Goal: Transaction & Acquisition: Subscribe to service/newsletter

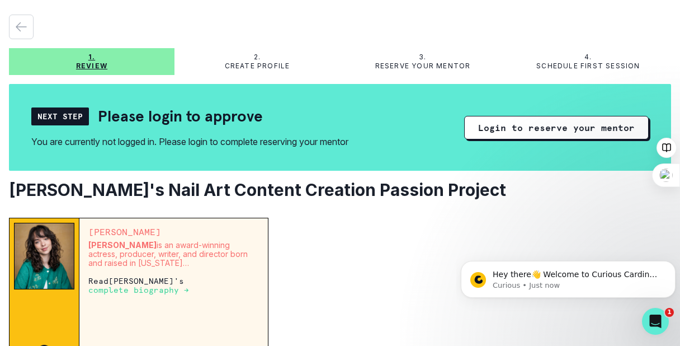
scroll to position [56, 0]
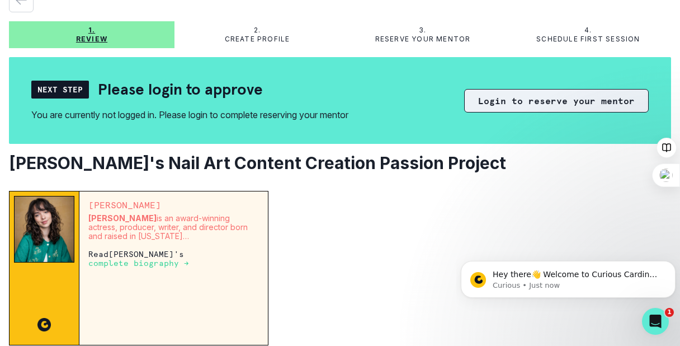
click at [532, 94] on button "Login to reserve your mentor" at bounding box center [556, 100] width 184 height 23
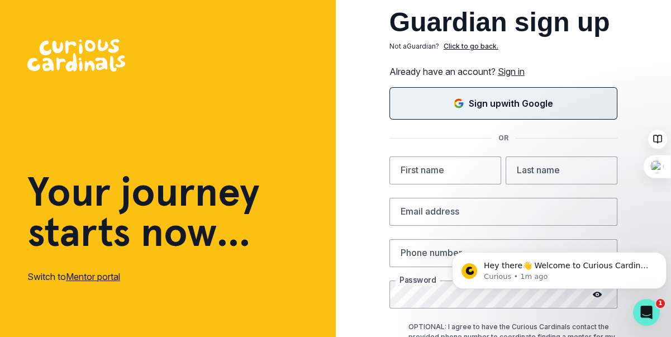
click at [536, 112] on button "Sign up with Google" at bounding box center [504, 103] width 228 height 32
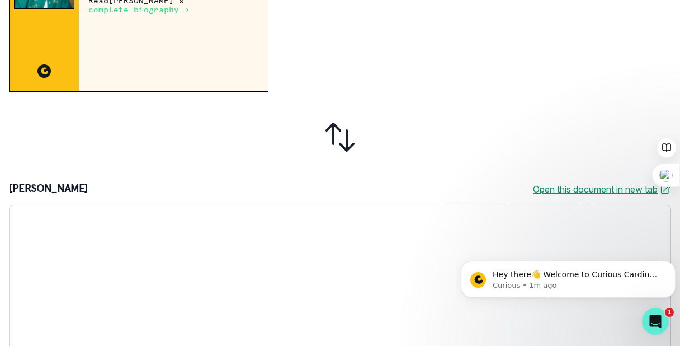
scroll to position [112, 0]
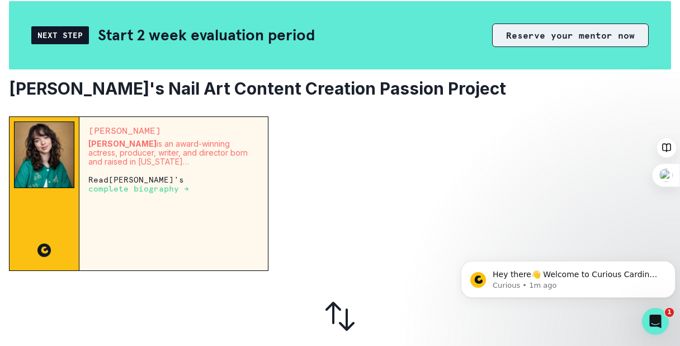
click at [540, 37] on button "Reserve your mentor now" at bounding box center [570, 34] width 157 height 23
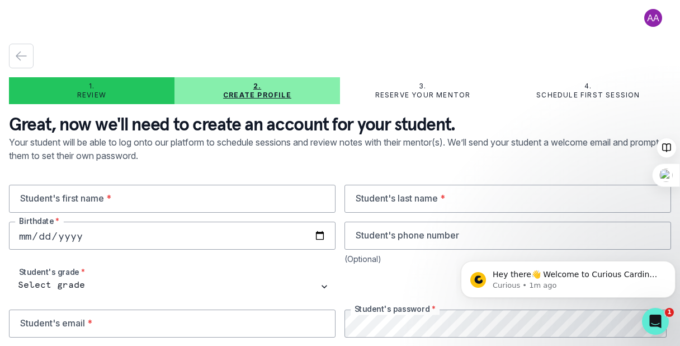
scroll to position [48, 0]
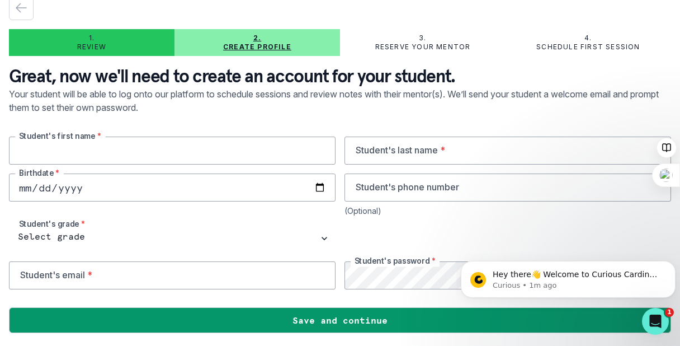
click at [103, 154] on input "text" at bounding box center [172, 150] width 326 height 28
type input "[PERSON_NAME]"
click at [427, 154] on input "text" at bounding box center [507, 150] width 326 height 28
type input "[PERSON_NAME]"
click at [16, 148] on input "[PERSON_NAME]" at bounding box center [172, 150] width 326 height 28
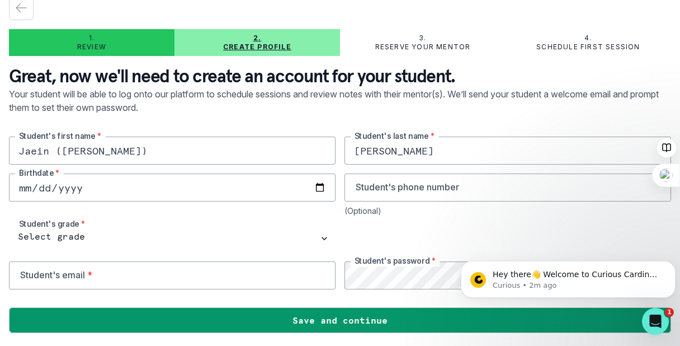
click at [60, 149] on input "Jaein ([PERSON_NAME])" at bounding box center [172, 150] width 326 height 28
click at [61, 148] on input "Jaein ([PERSON_NAME])" at bounding box center [172, 150] width 326 height 28
type input "[PERSON_NAME] (preferred:[PERSON_NAME])"
type input "[DATE]"
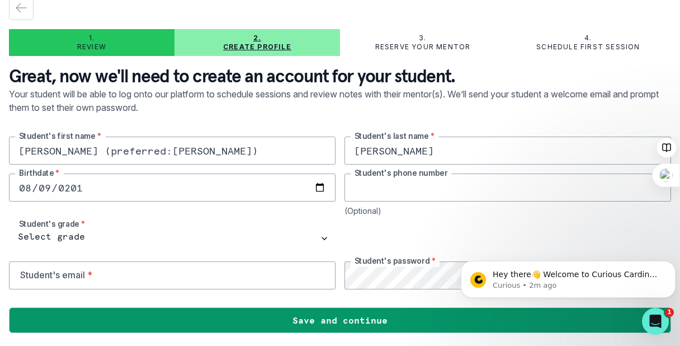
click at [405, 190] on input "tel" at bounding box center [507, 187] width 326 height 28
type input "2064300721"
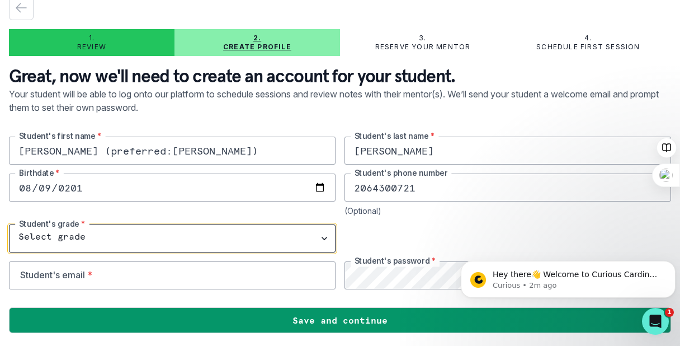
click at [321, 239] on select "Select grade 1st Grade 2nd Grade 3rd Grade 4th Grade 5th Grade 6th Grade 7th Gr…" at bounding box center [172, 238] width 326 height 28
select select "9th Grade"
click at [9, 224] on select "Select grade 1st Grade 2nd Grade 3rd Grade 4th Grade 5th Grade 6th Grade 7th Gr…" at bounding box center [172, 238] width 326 height 28
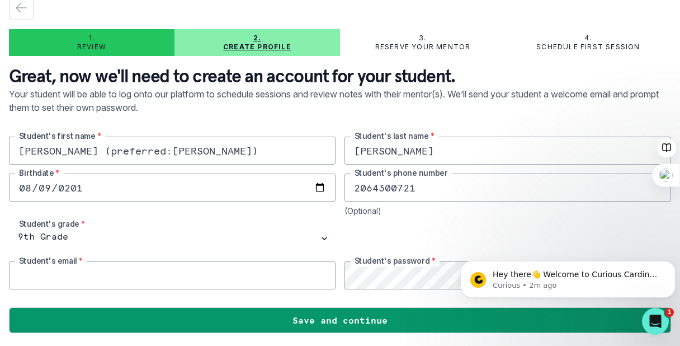
click at [188, 273] on input "email" at bounding box center [172, 275] width 326 height 28
click at [188, 277] on input "email" at bounding box center [172, 275] width 326 height 28
type input "a"
type input "[EMAIL_ADDRESS][DOMAIN_NAME]"
click at [487, 236] on div at bounding box center [507, 238] width 326 height 28
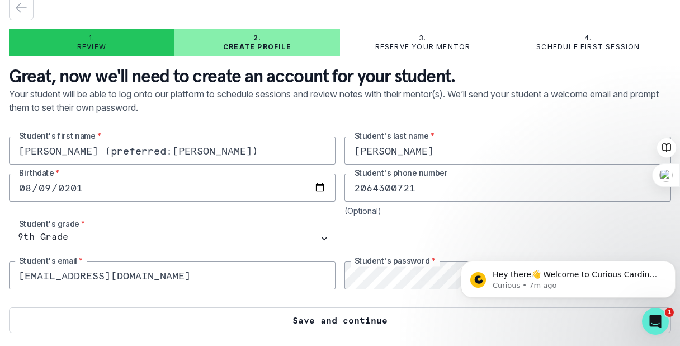
click at [325, 318] on button "Save and continue" at bounding box center [340, 320] width 662 height 26
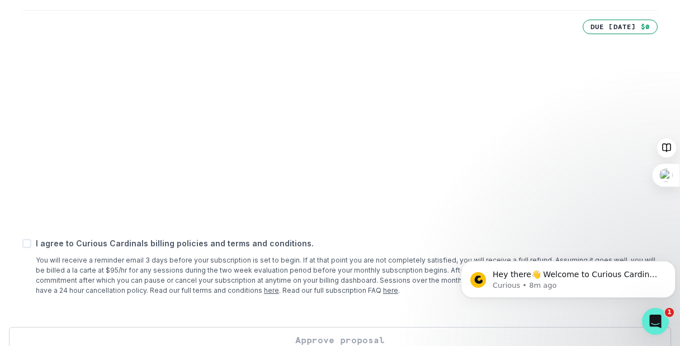
scroll to position [328, 0]
click at [568, 239] on html "Hey there👋 Welcome to Curious Cardinals 🙌 Take a look around! If you have any q…" at bounding box center [568, 276] width 224 height 78
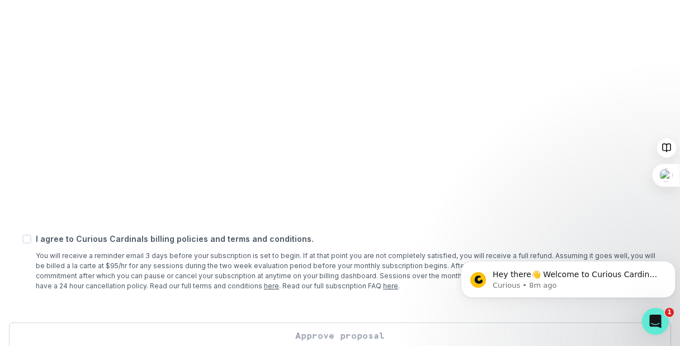
scroll to position [505, 0]
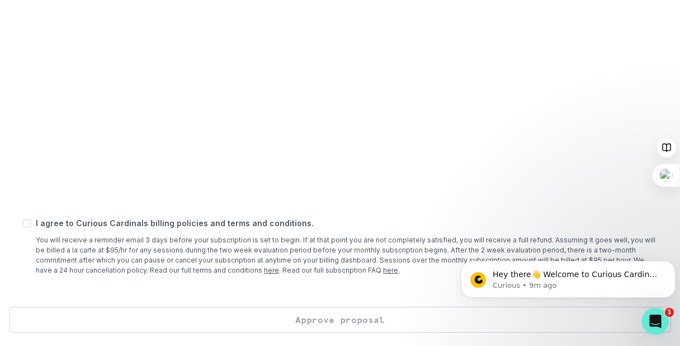
click at [31, 220] on div "I agree to Curious Cardinals billing policies and terms and conditions. You wil…" at bounding box center [339, 246] width 635 height 58
click at [27, 225] on span at bounding box center [26, 223] width 9 height 9
click at [22, 223] on input "checkbox" at bounding box center [22, 223] width 1 height 1
checkbox input "true"
click at [344, 315] on button "Approve proposal" at bounding box center [340, 319] width 662 height 26
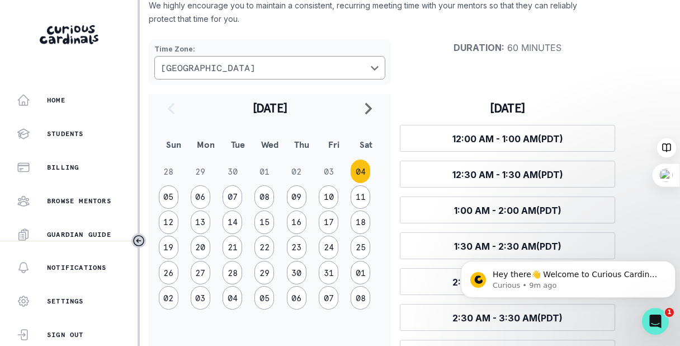
scroll to position [112, 0]
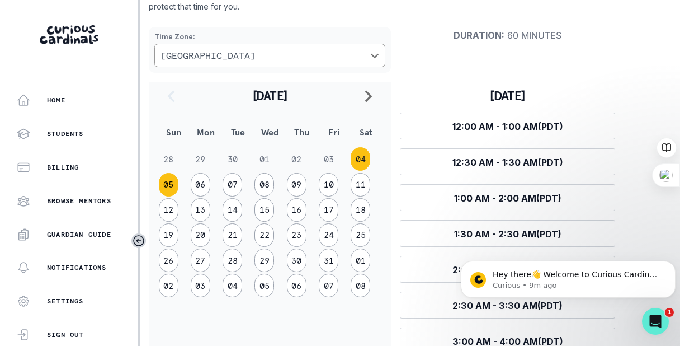
click at [169, 184] on button "05" at bounding box center [169, 184] width 20 height 23
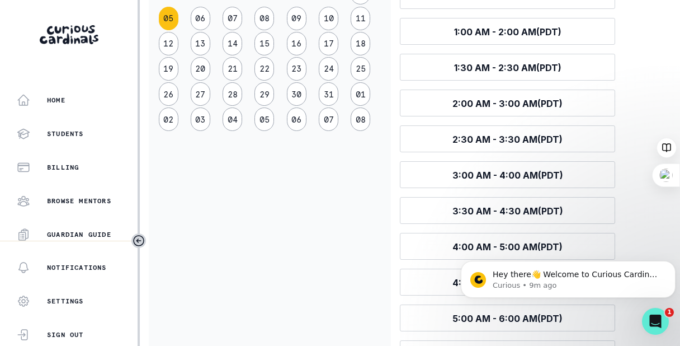
scroll to position [168, 0]
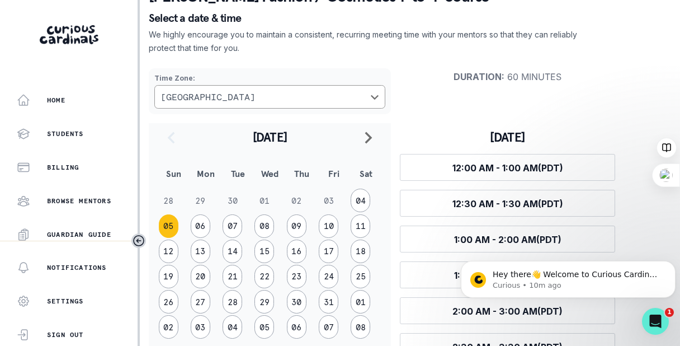
scroll to position [58, 0]
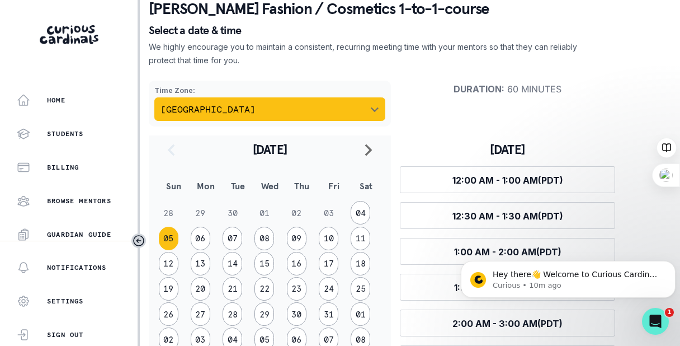
click at [376, 112] on icon "Choose a timezone" at bounding box center [374, 109] width 9 height 9
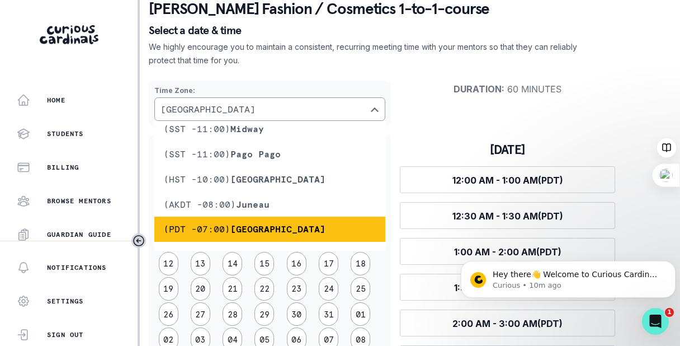
click at [320, 229] on li "(PDT -07:00) [GEOGRAPHIC_DATA]" at bounding box center [269, 228] width 231 height 25
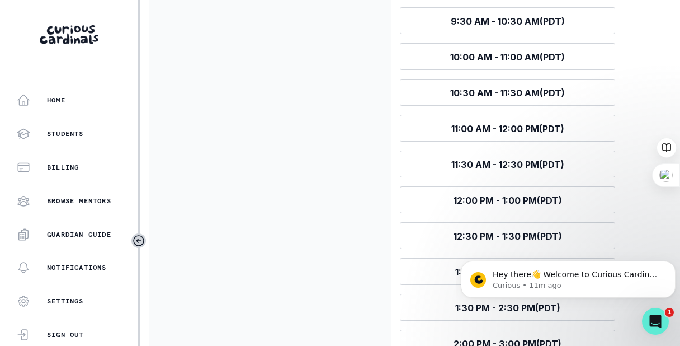
scroll to position [841, 0]
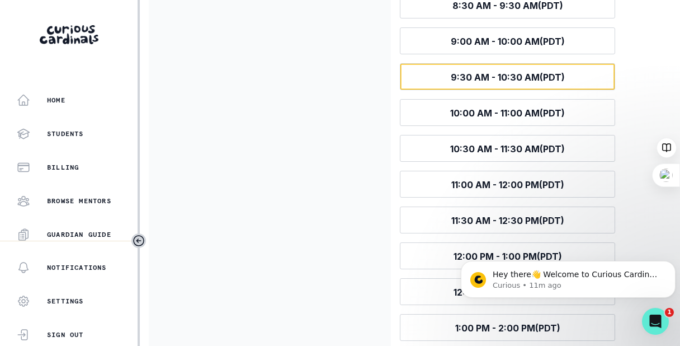
click at [562, 67] on button "Select time 9:30 AM - 10:30 AM (PDT)" at bounding box center [507, 76] width 215 height 27
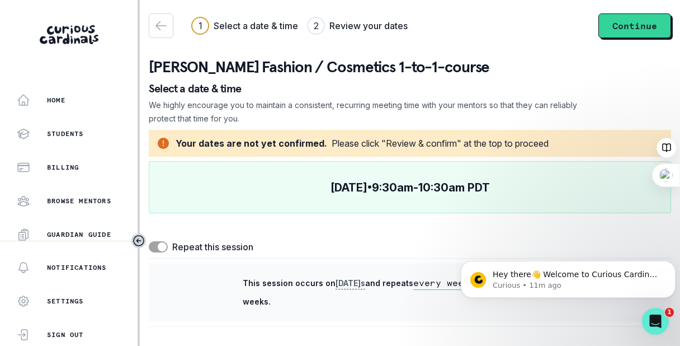
scroll to position [0, 0]
click at [164, 246] on span at bounding box center [162, 246] width 9 height 9
click at [149, 241] on input "checkbox" at bounding box center [148, 240] width 1 height 1
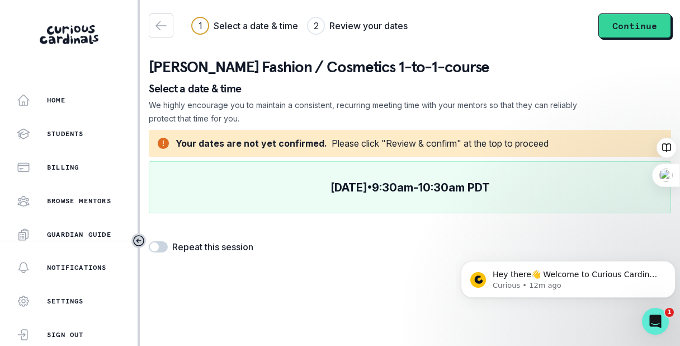
click at [156, 249] on span at bounding box center [154, 246] width 9 height 9
click at [149, 241] on input "checkbox" at bounding box center [148, 240] width 1 height 1
checkbox input "true"
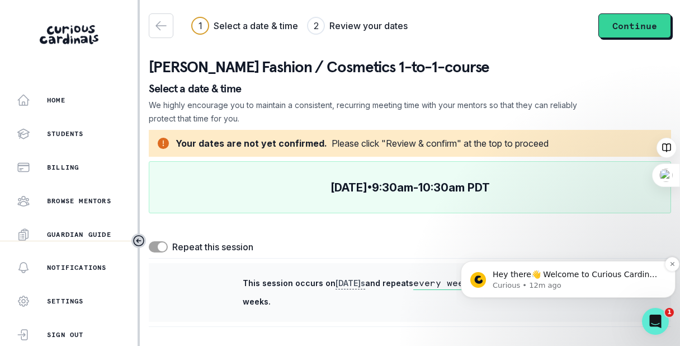
click at [557, 282] on p "Curious • 12m ago" at bounding box center [577, 285] width 169 height 10
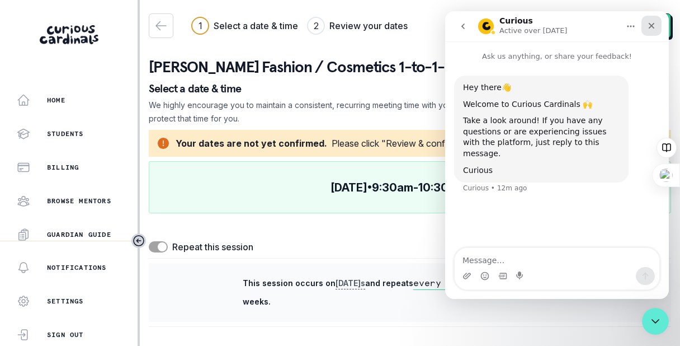
click at [651, 24] on icon "Close" at bounding box center [651, 25] width 9 height 9
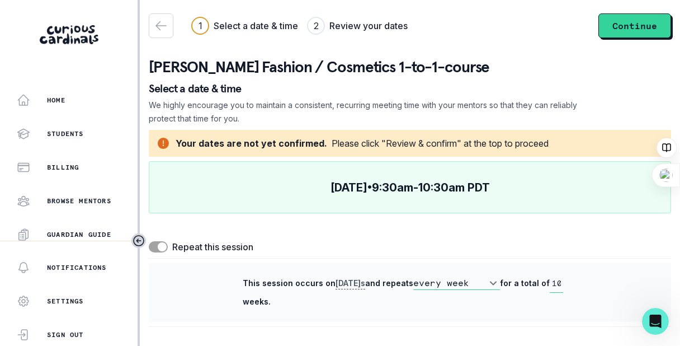
click at [495, 281] on select "every week every 2 weeks" at bounding box center [456, 282] width 87 height 13
